Goal: Download file/media

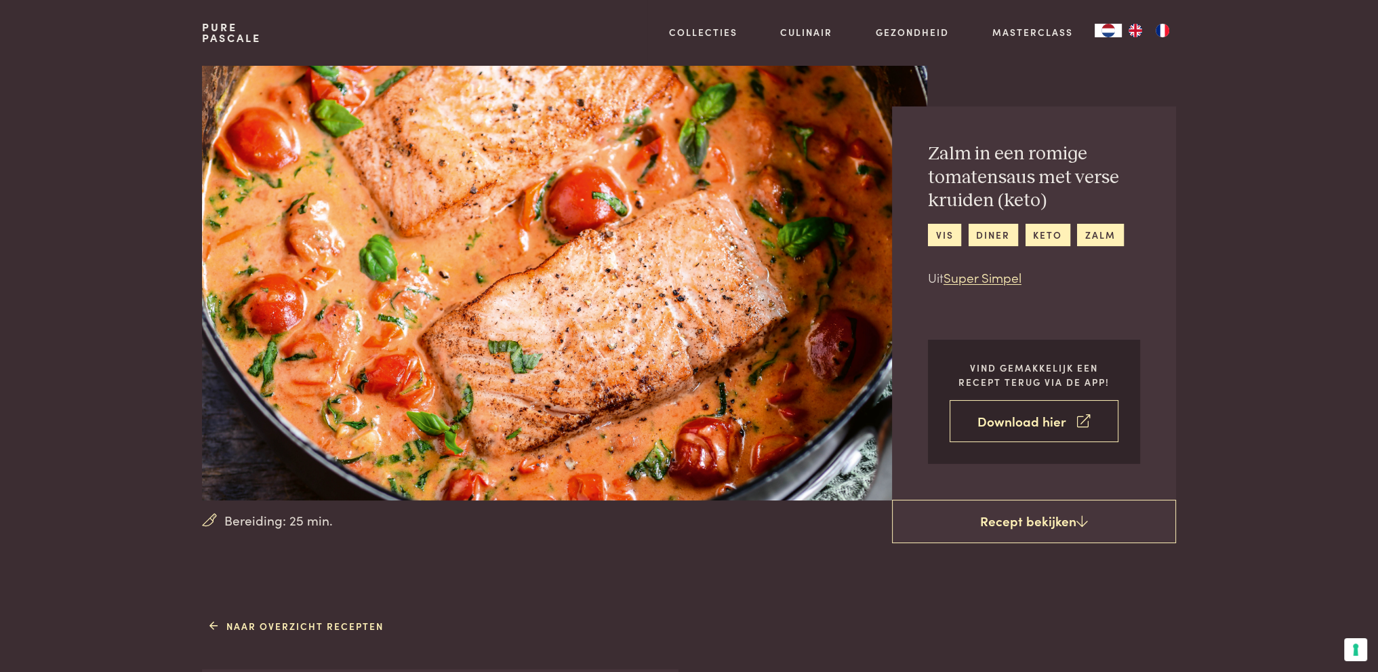
click at [1069, 406] on link "Download hier" at bounding box center [1034, 421] width 169 height 43
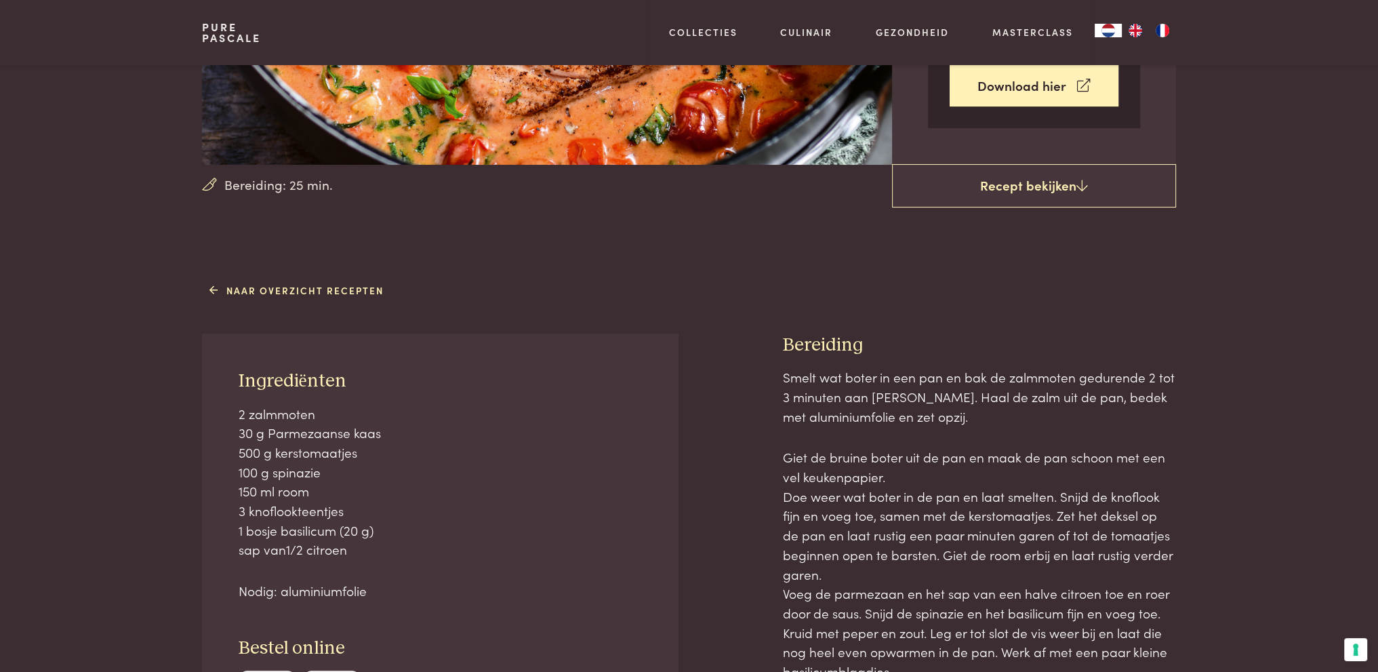
scroll to position [334, 0]
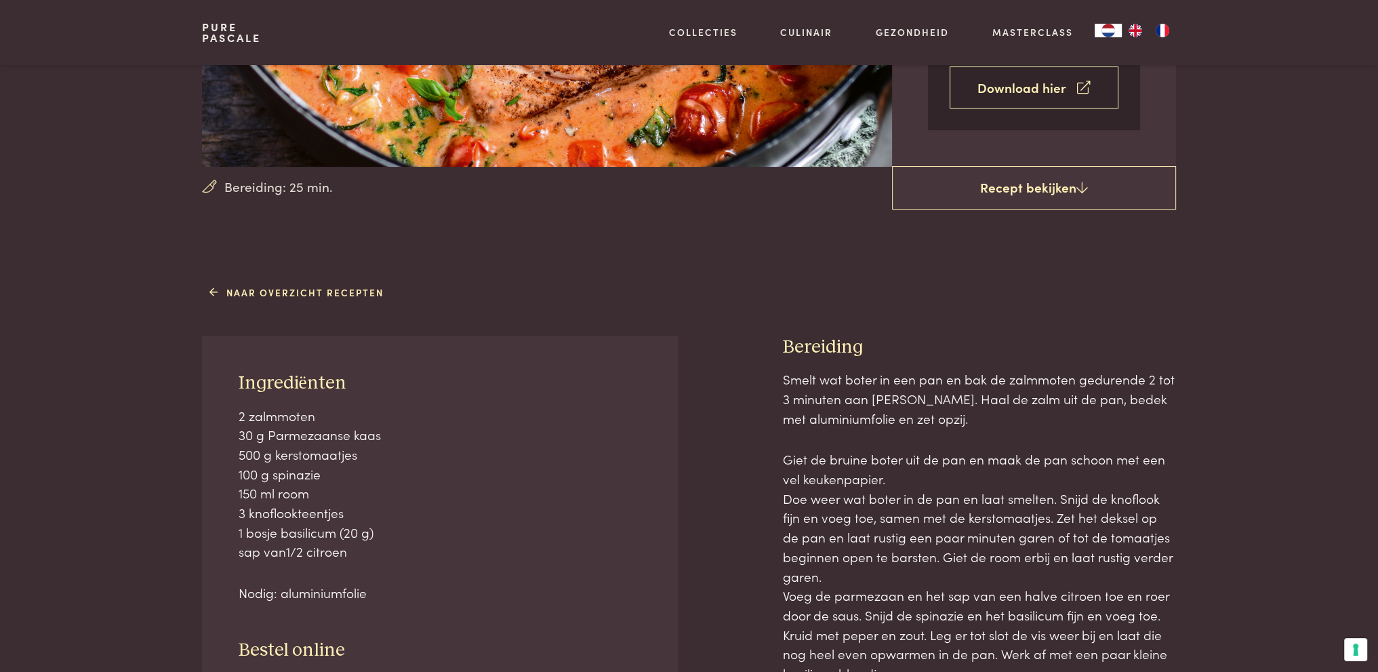
click at [1083, 87] on icon at bounding box center [1083, 88] width 13 height 20
click at [1080, 94] on icon at bounding box center [1083, 88] width 13 height 20
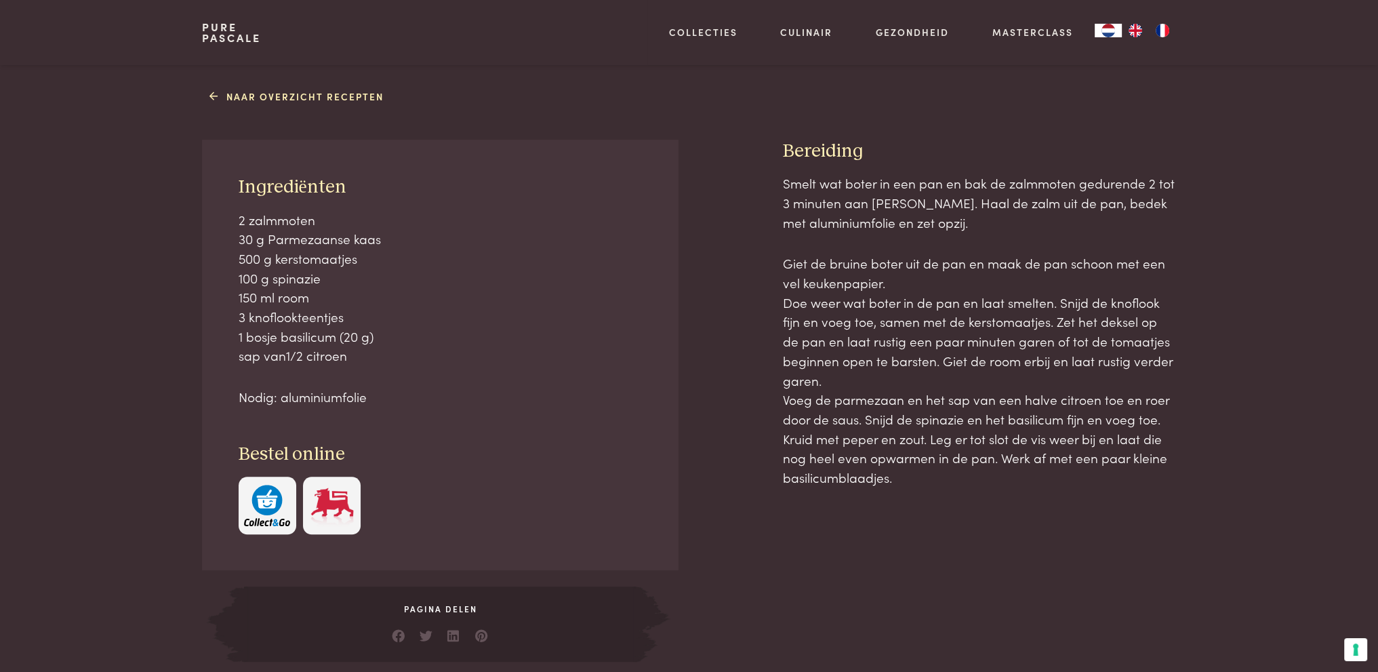
scroll to position [542, 0]
